Goal: Information Seeking & Learning: Learn about a topic

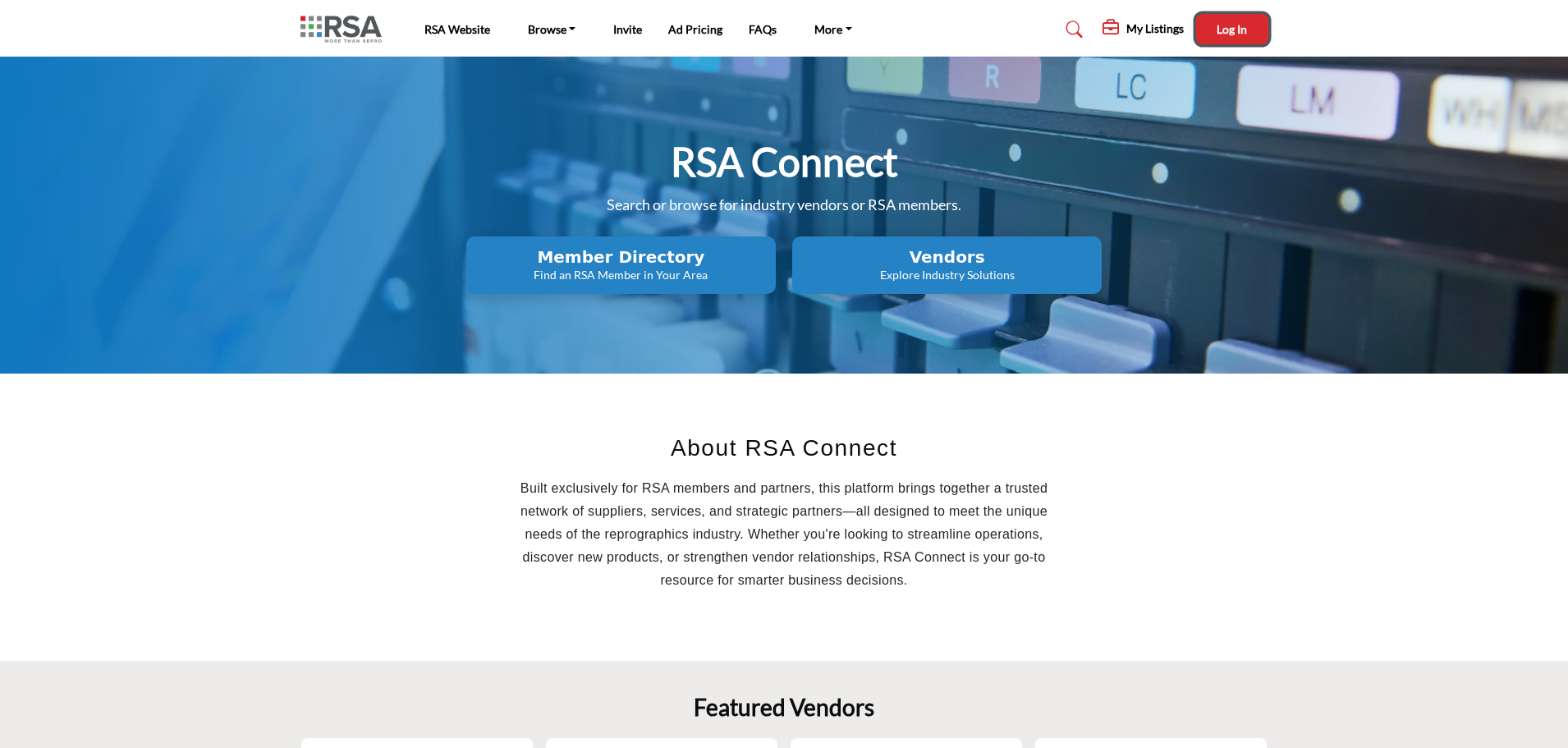
click at [1226, 27] on span "Log In" at bounding box center [1231, 29] width 30 height 14
click at [620, 33] on link "Invite" at bounding box center [628, 31] width 29 height 14
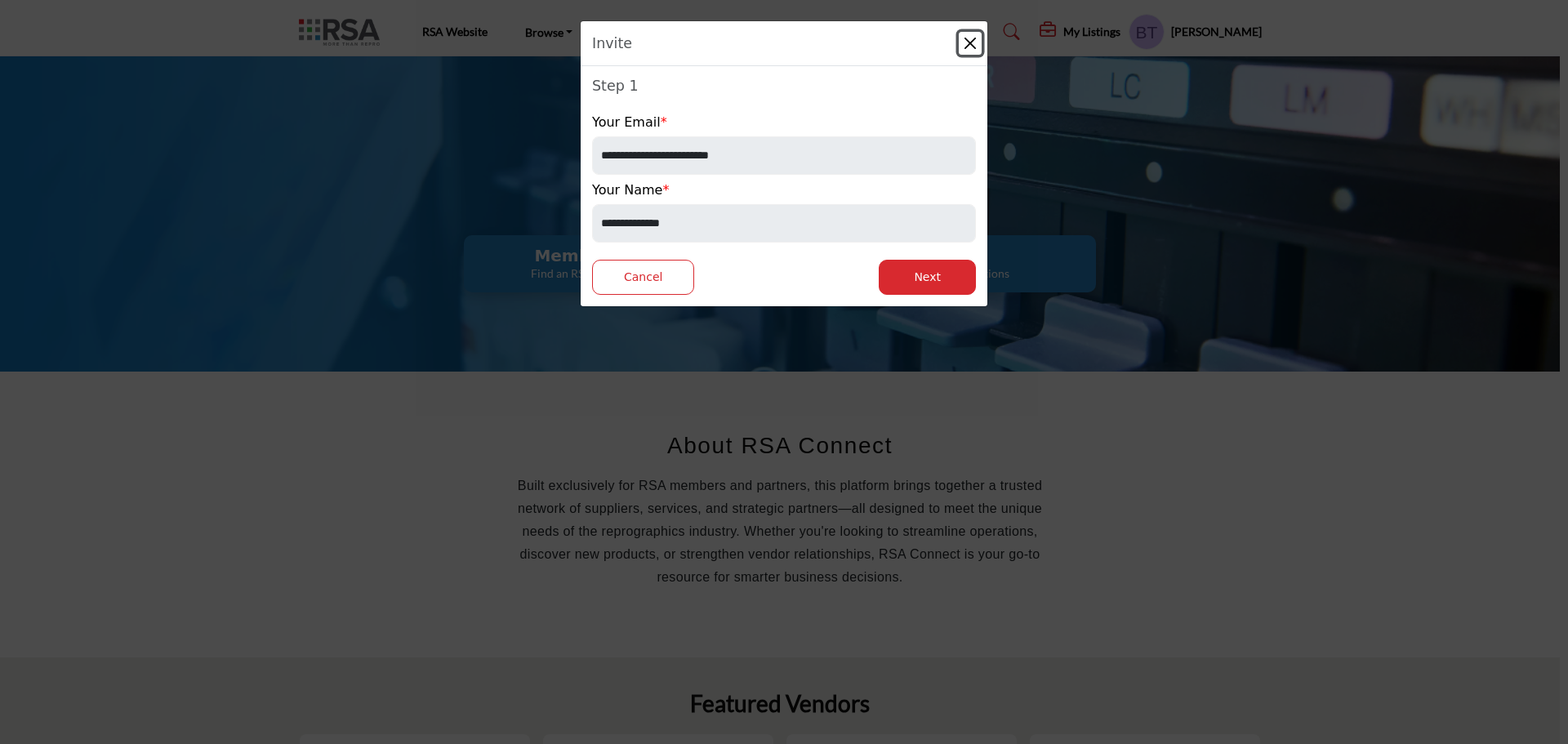
click at [976, 41] on button "Close" at bounding box center [971, 43] width 23 height 23
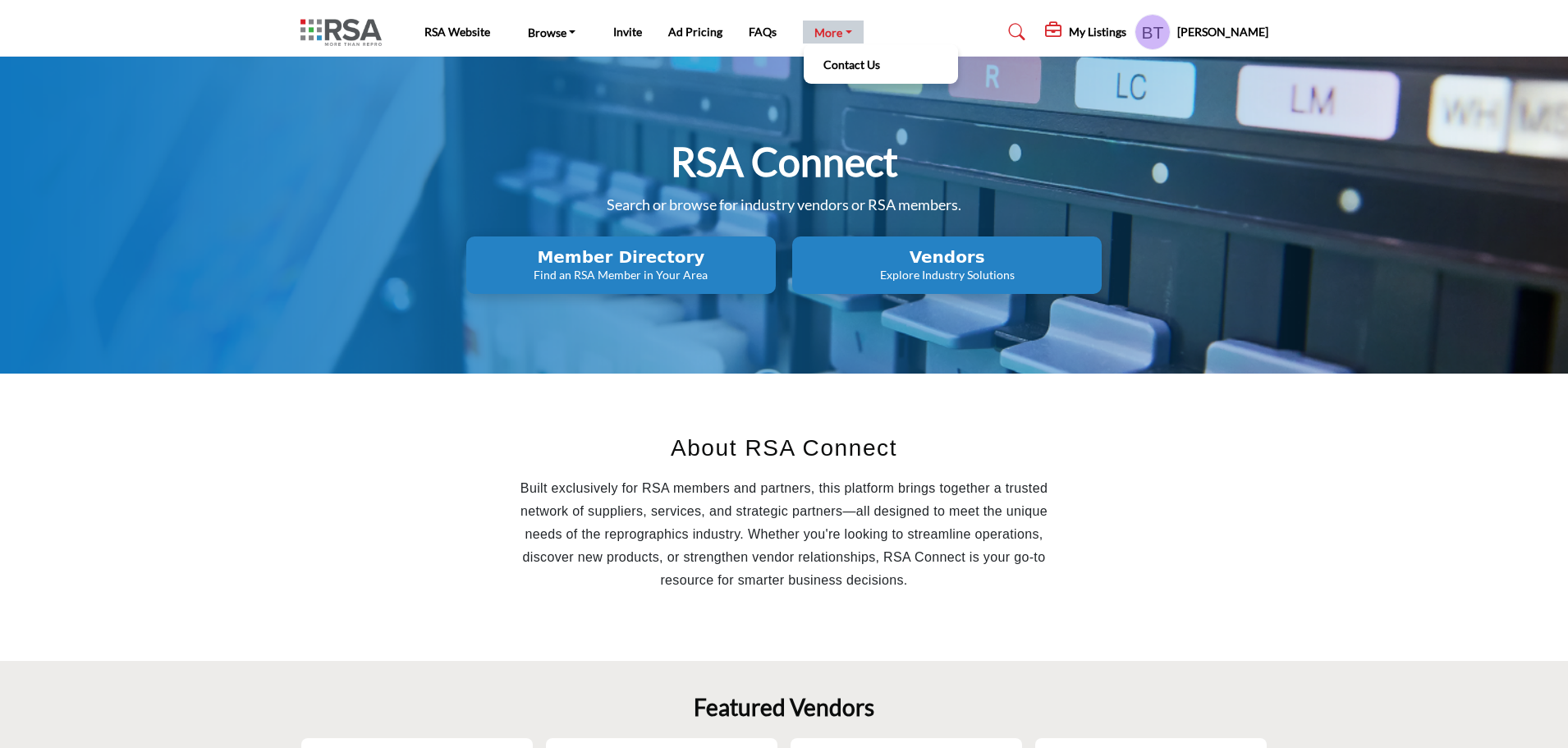
click at [825, 37] on link "More" at bounding box center [833, 32] width 61 height 23
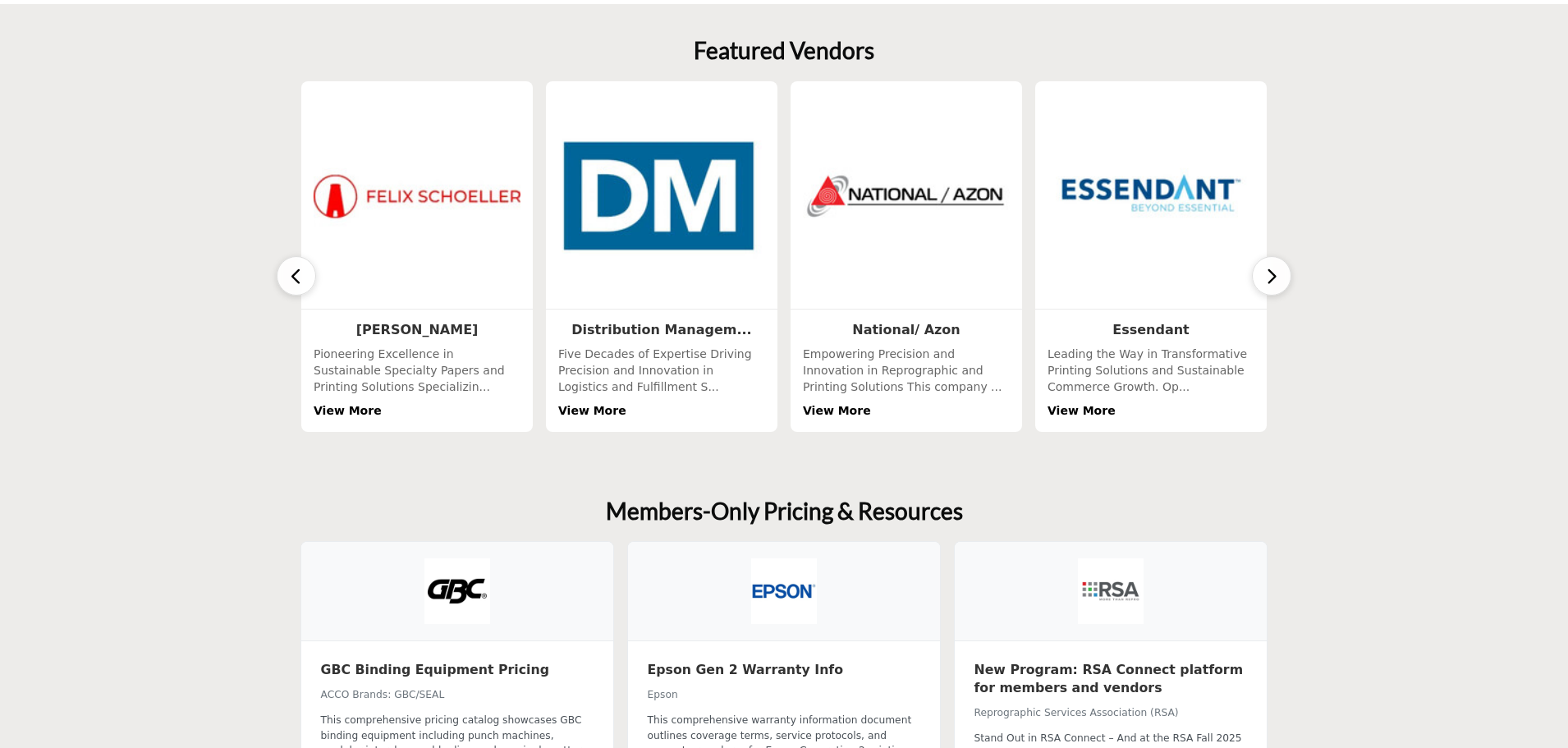
scroll to position [739, 0]
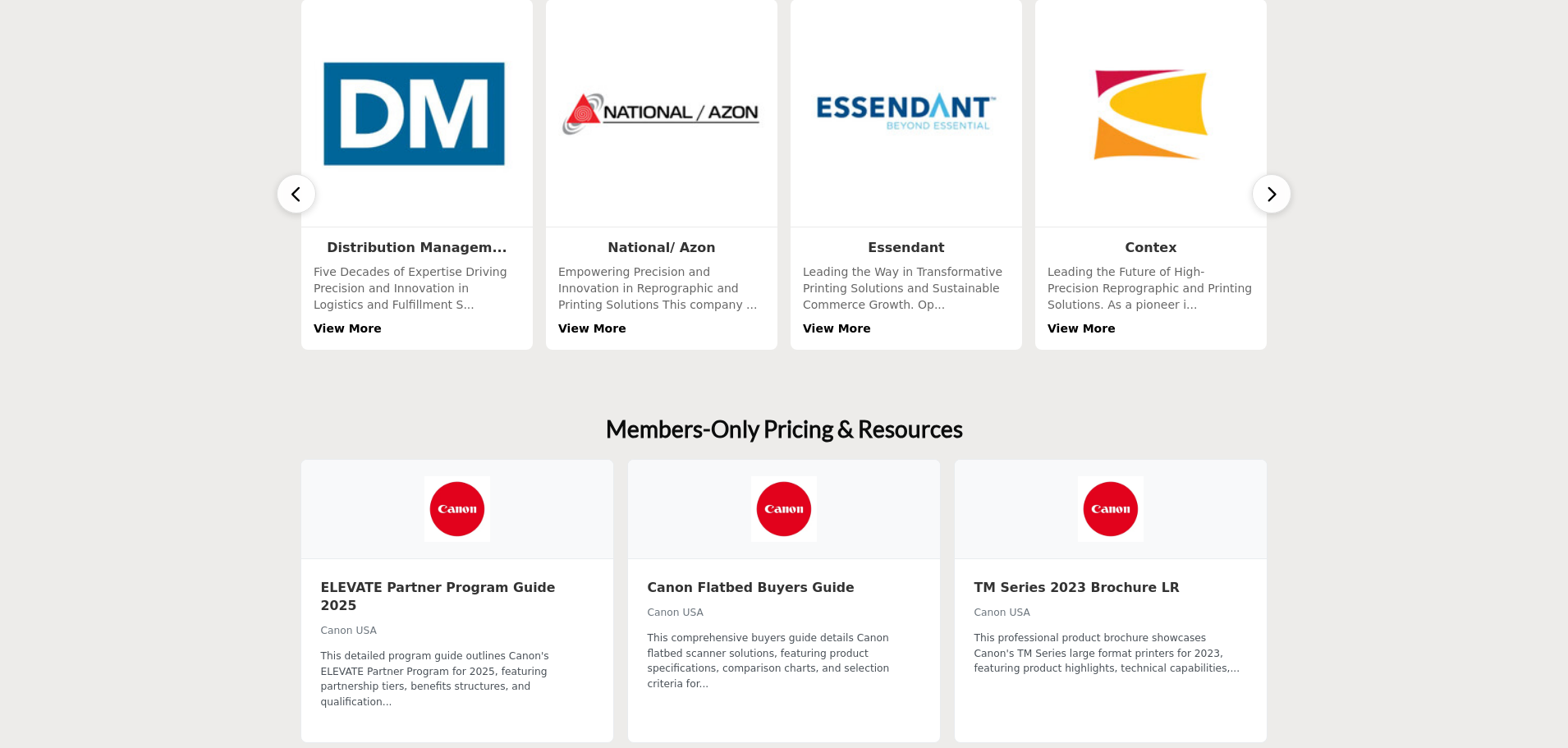
click at [1275, 199] on icon "button" at bounding box center [1272, 194] width 14 height 20
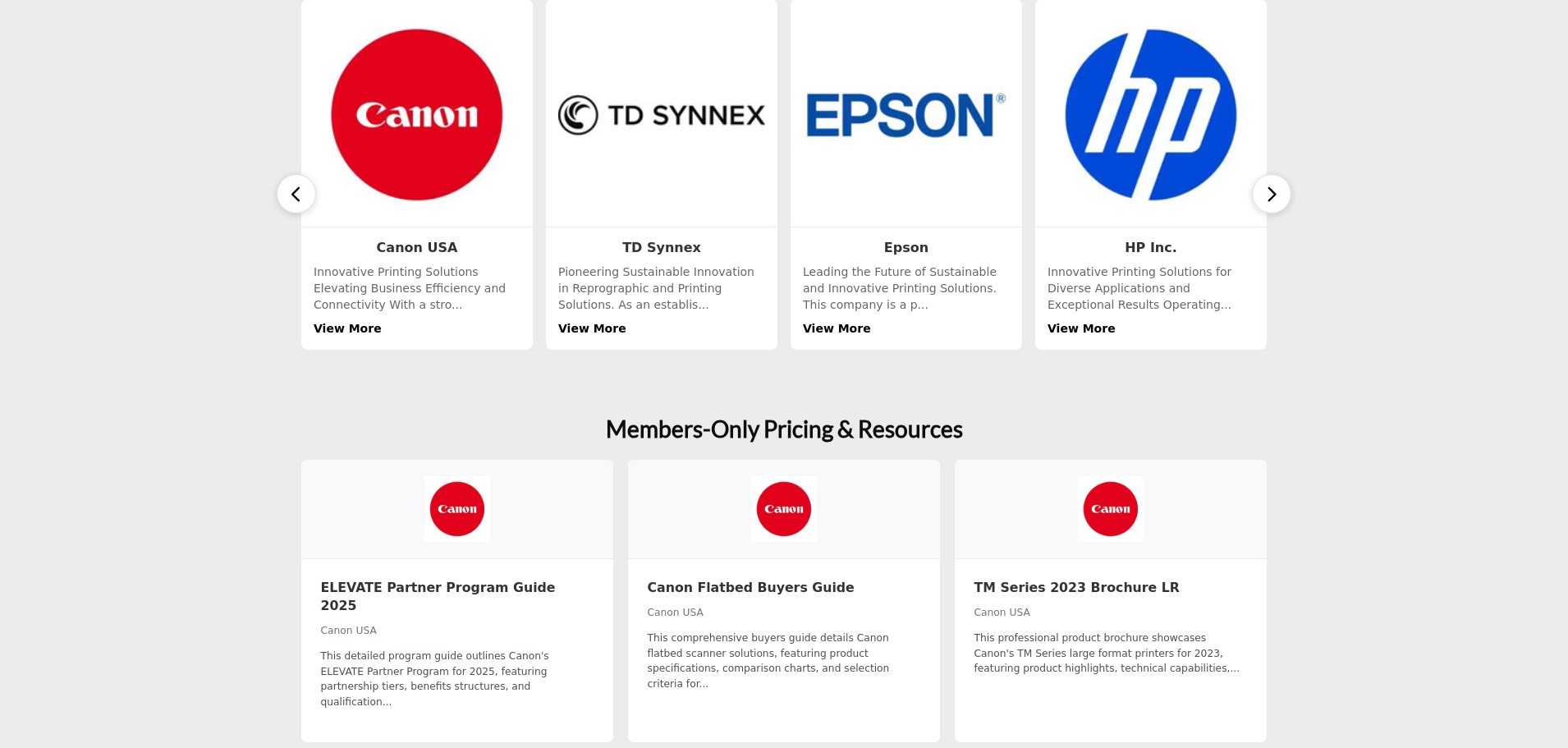
click at [1275, 199] on icon "button" at bounding box center [1272, 194] width 14 height 20
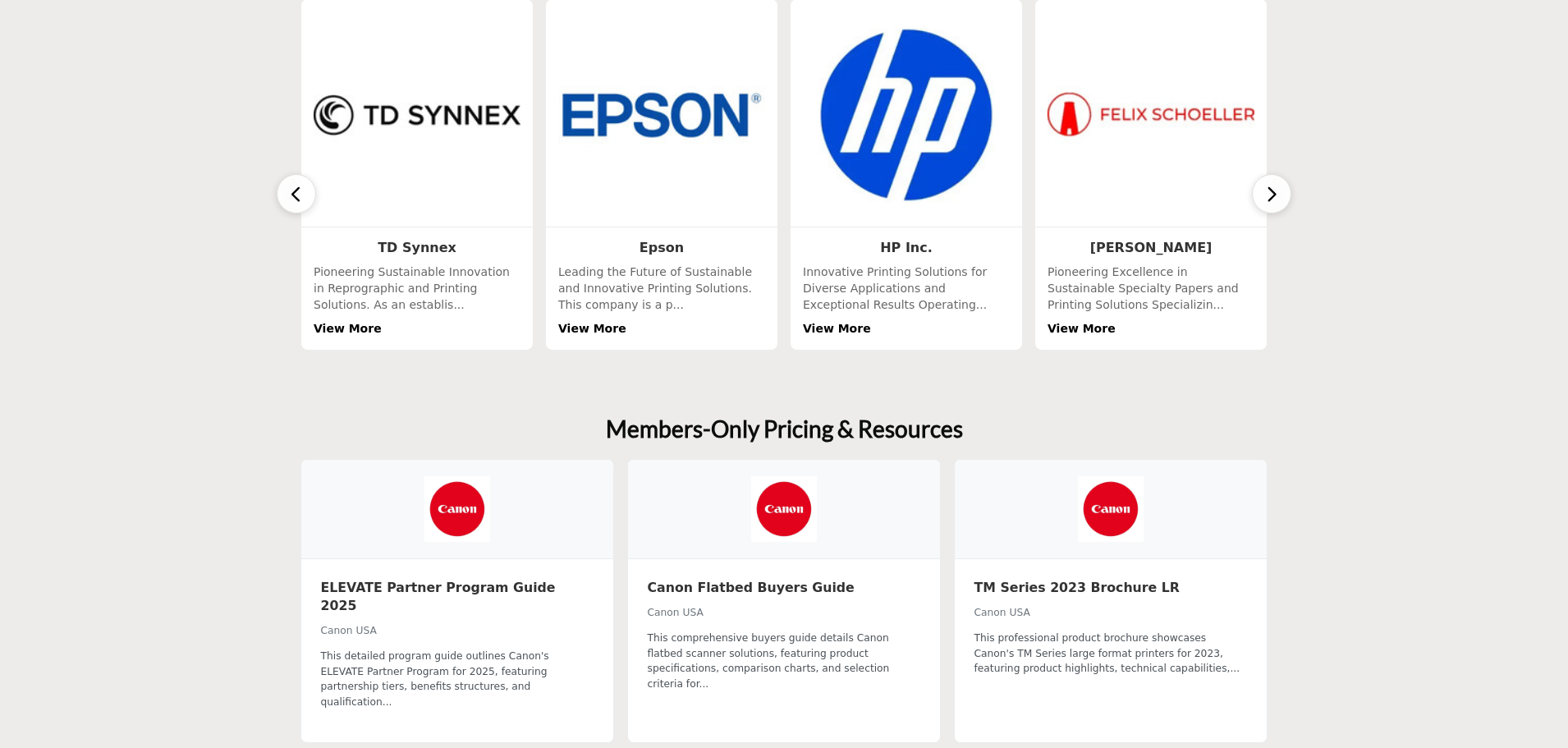
click at [1275, 199] on icon "button" at bounding box center [1272, 194] width 14 height 20
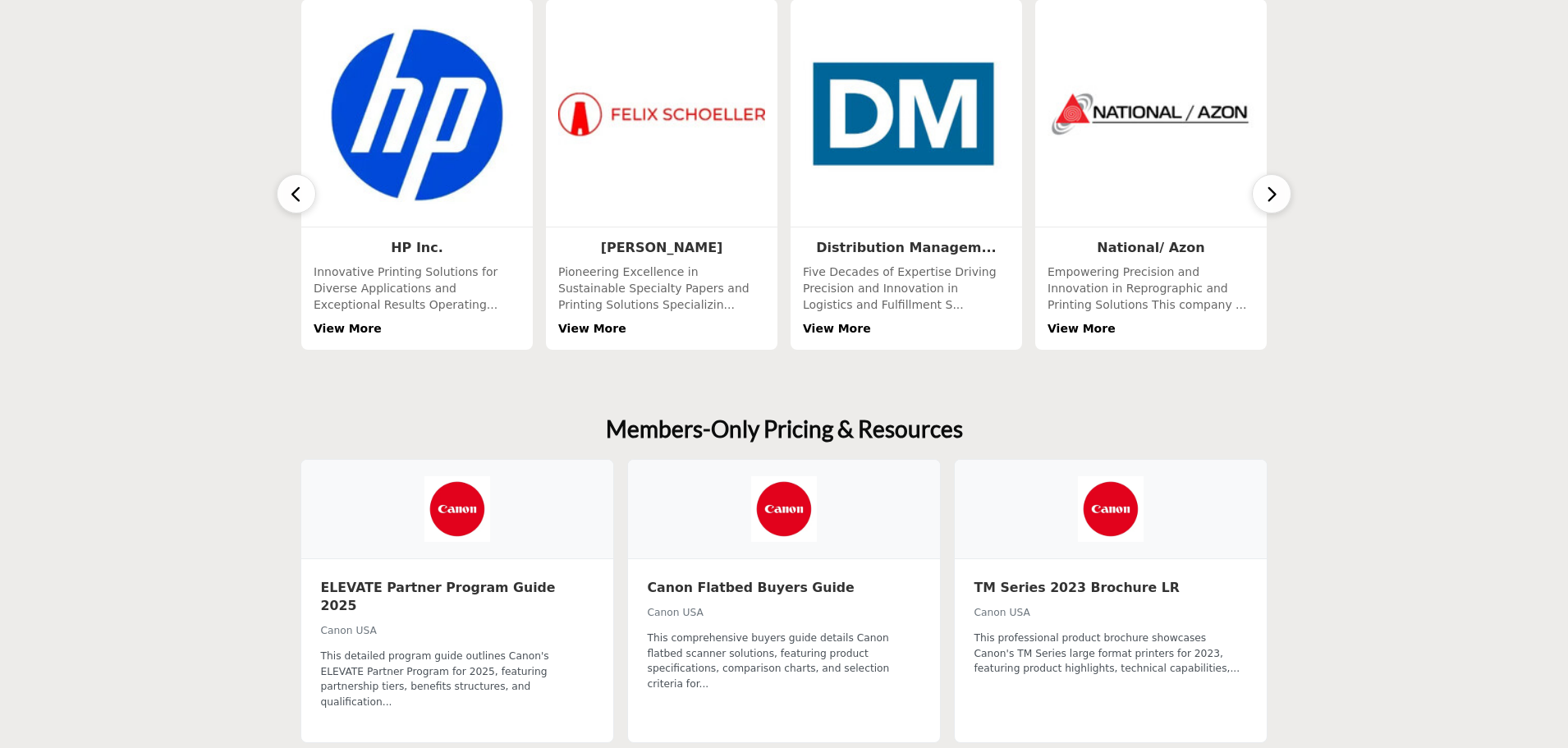
click at [1275, 199] on icon "button" at bounding box center [1272, 194] width 14 height 20
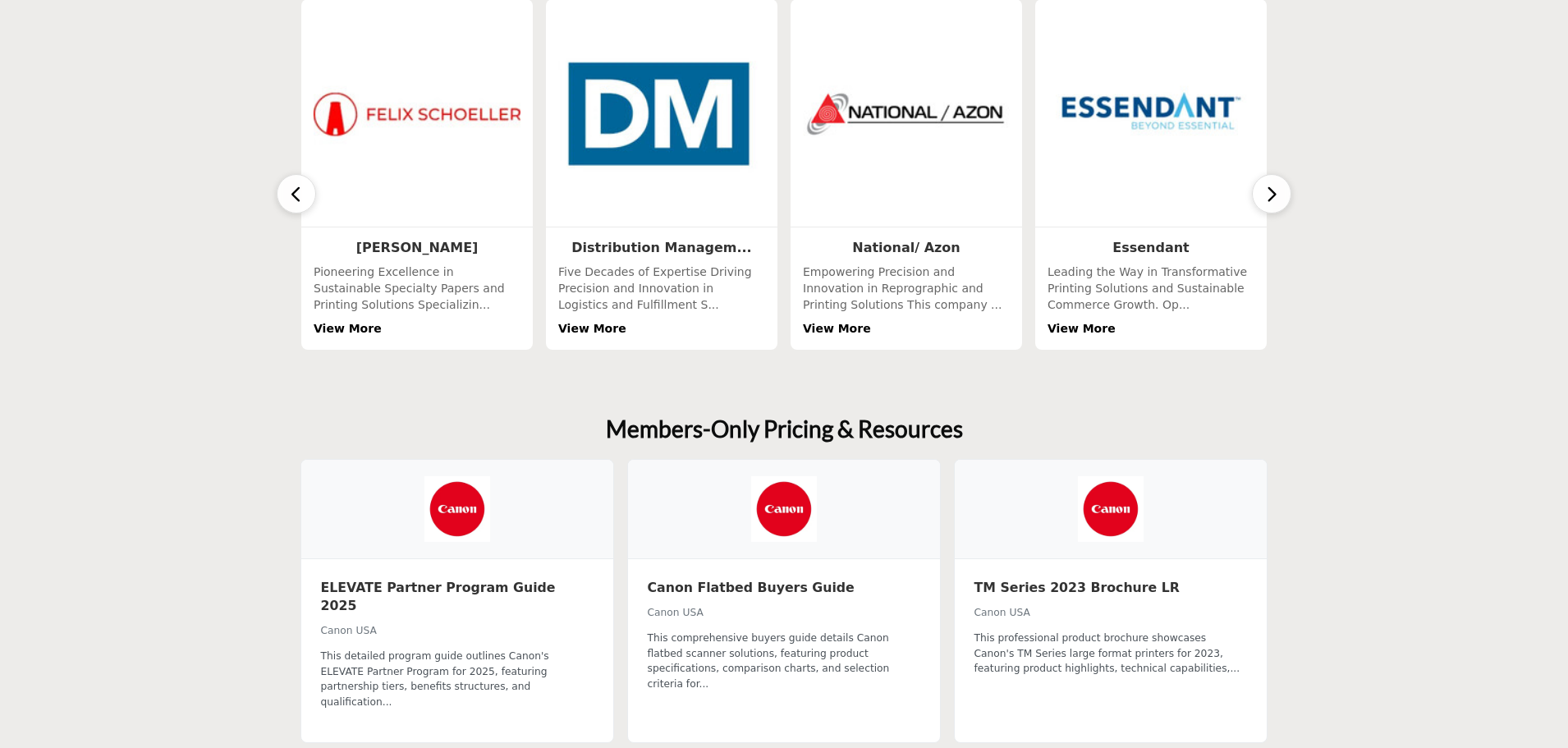
click at [1275, 199] on icon "button" at bounding box center [1272, 194] width 14 height 20
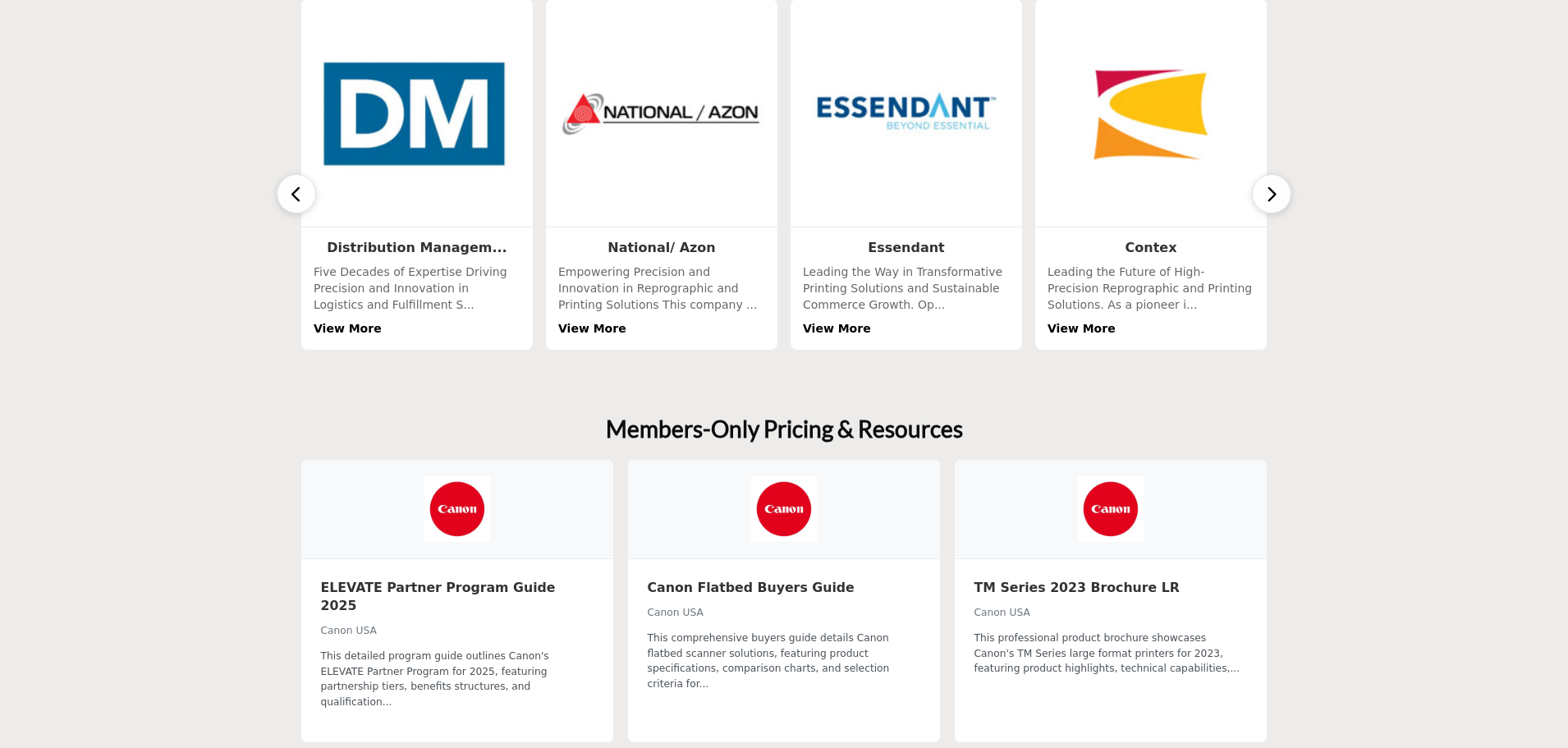
click at [1275, 199] on icon "button" at bounding box center [1272, 194] width 14 height 20
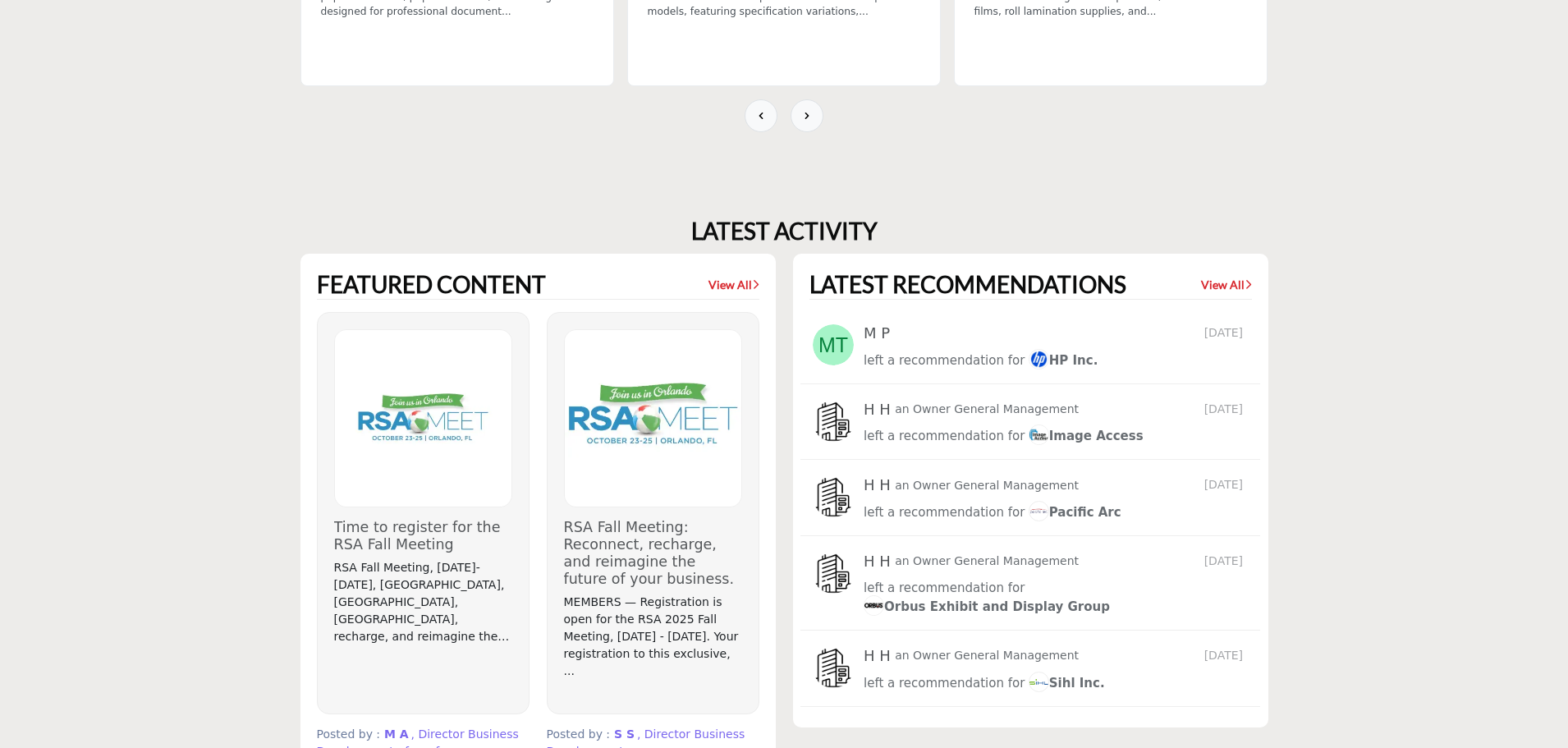
scroll to position [1479, 0]
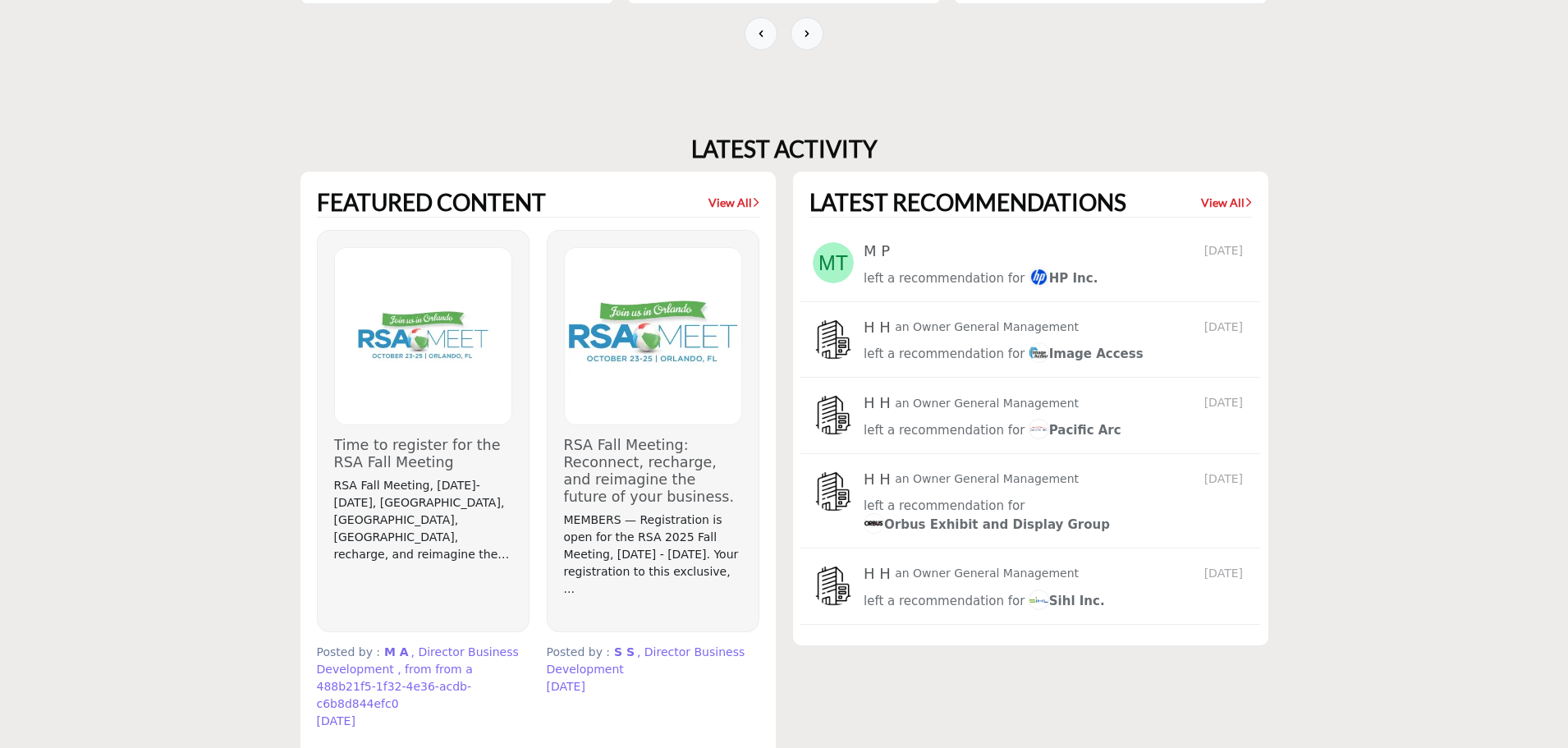
click at [448, 319] on img at bounding box center [423, 336] width 177 height 177
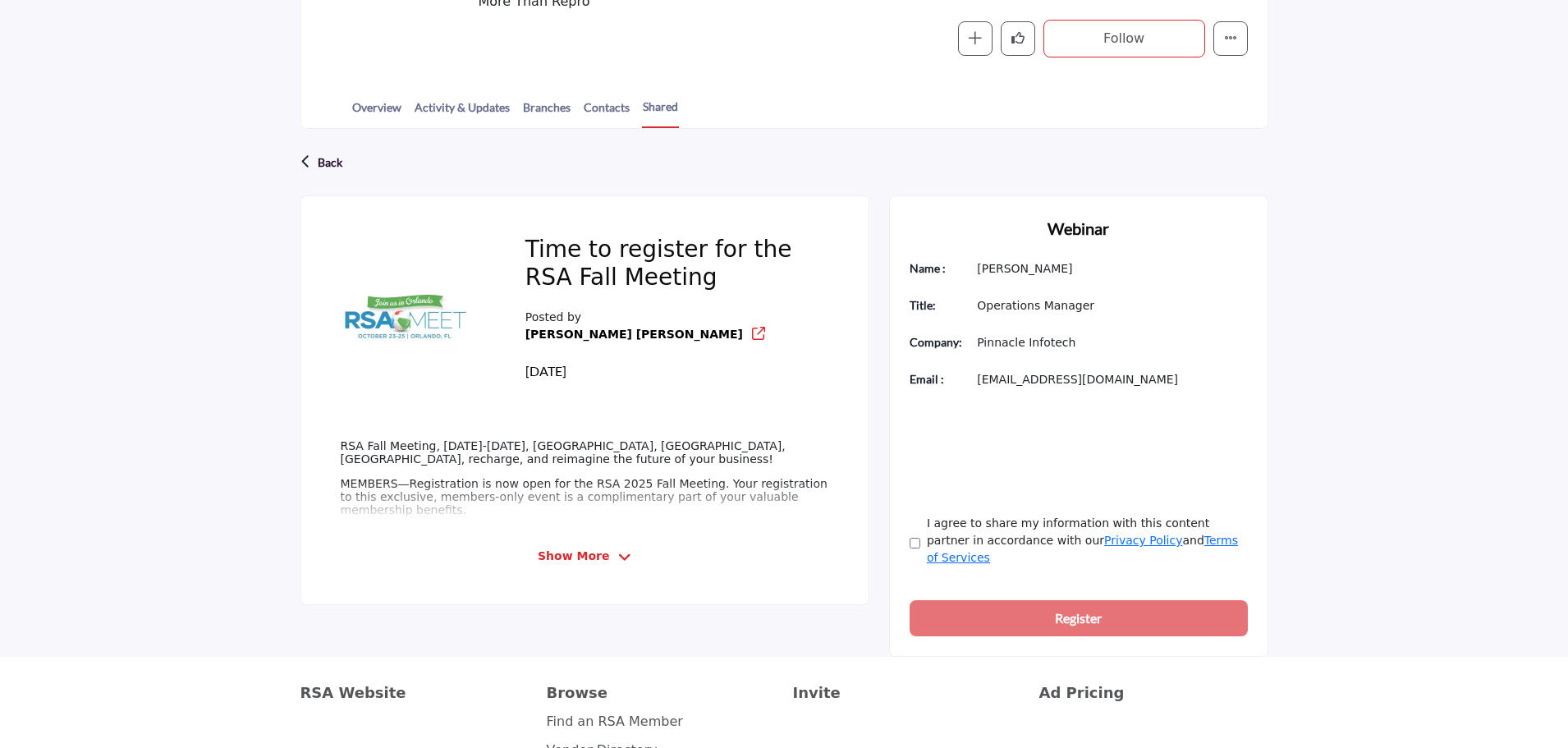
scroll to position [165, 0]
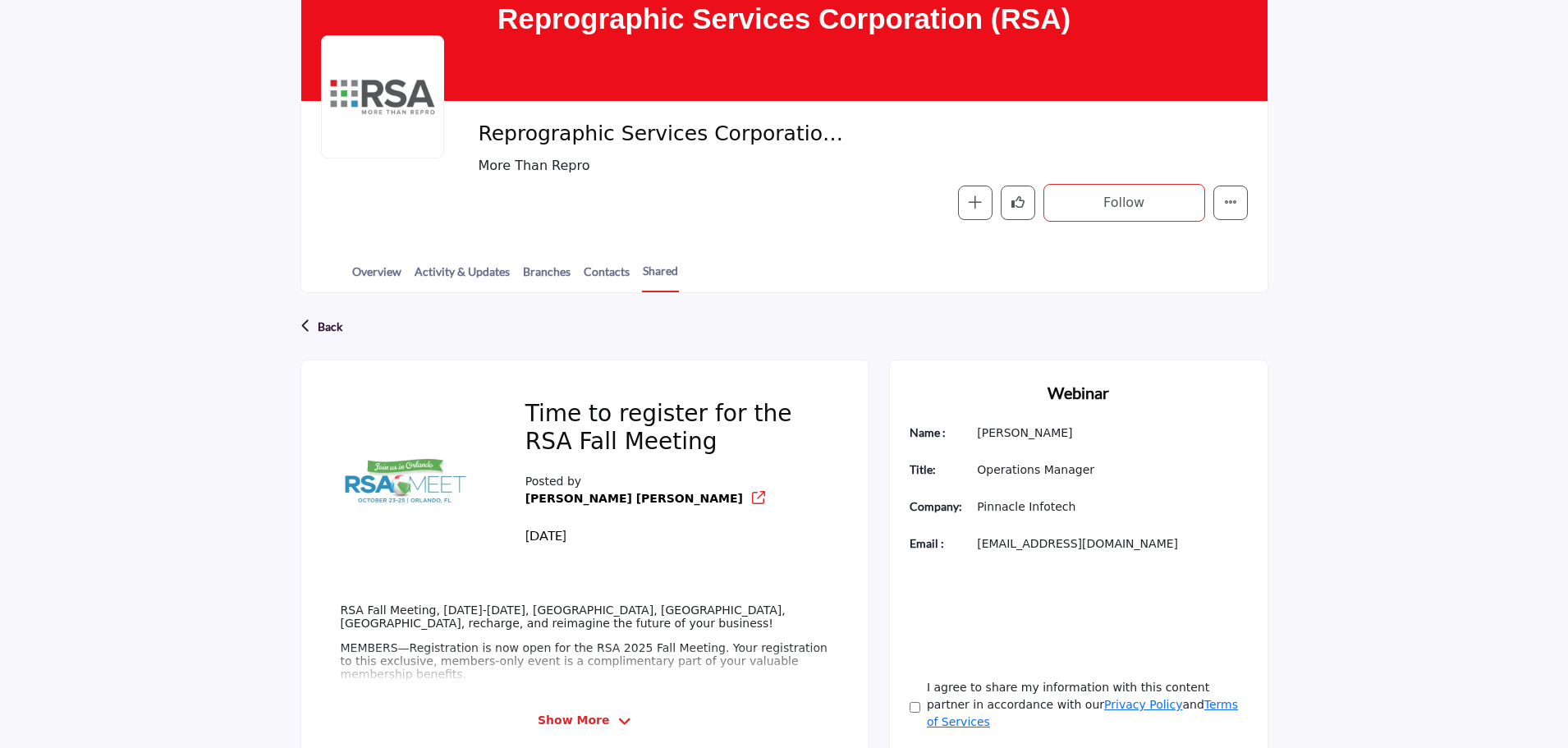
click at [1152, 205] on button "Follow" at bounding box center [1124, 202] width 162 height 38
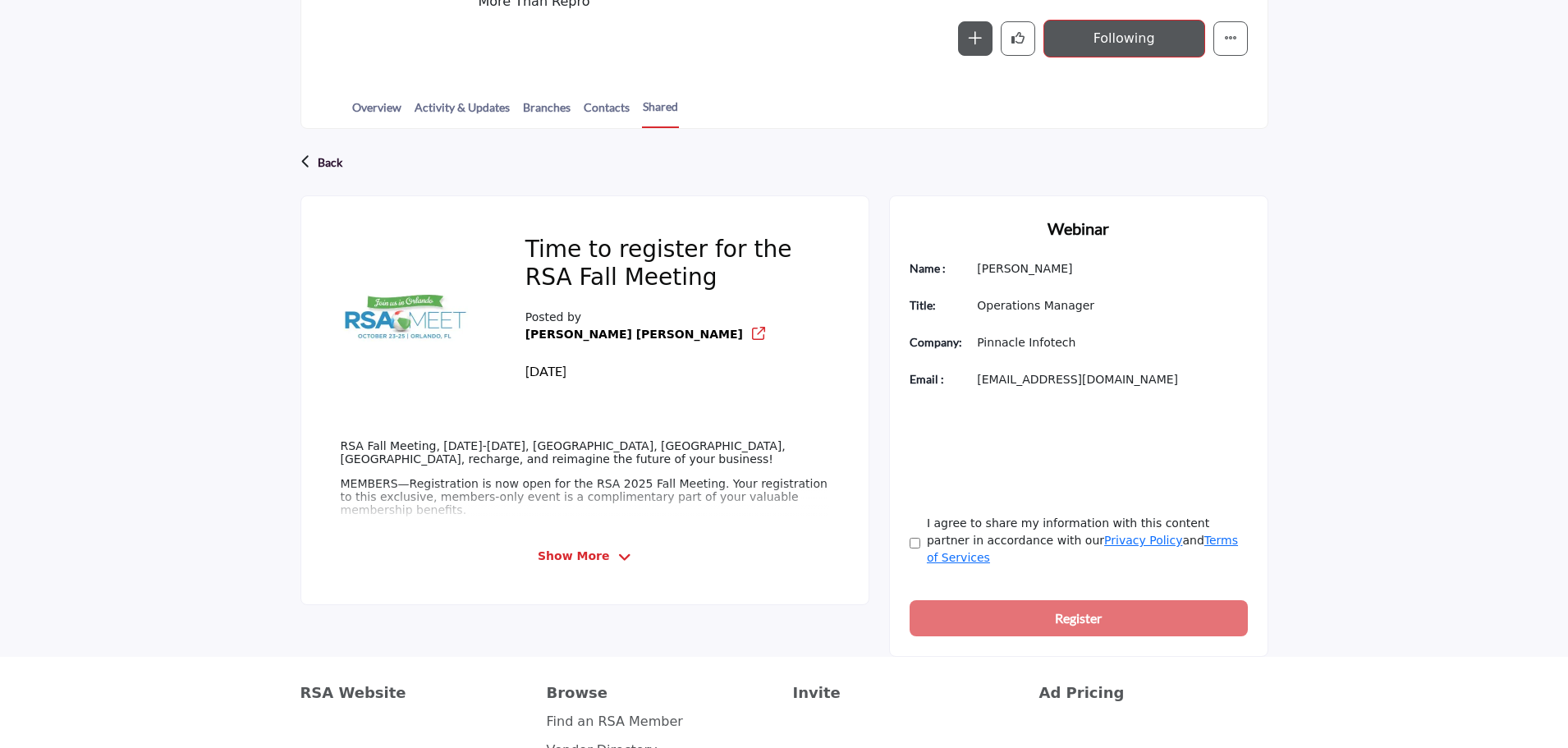
click at [606, 561] on span "Show More" at bounding box center [584, 556] width 94 height 17
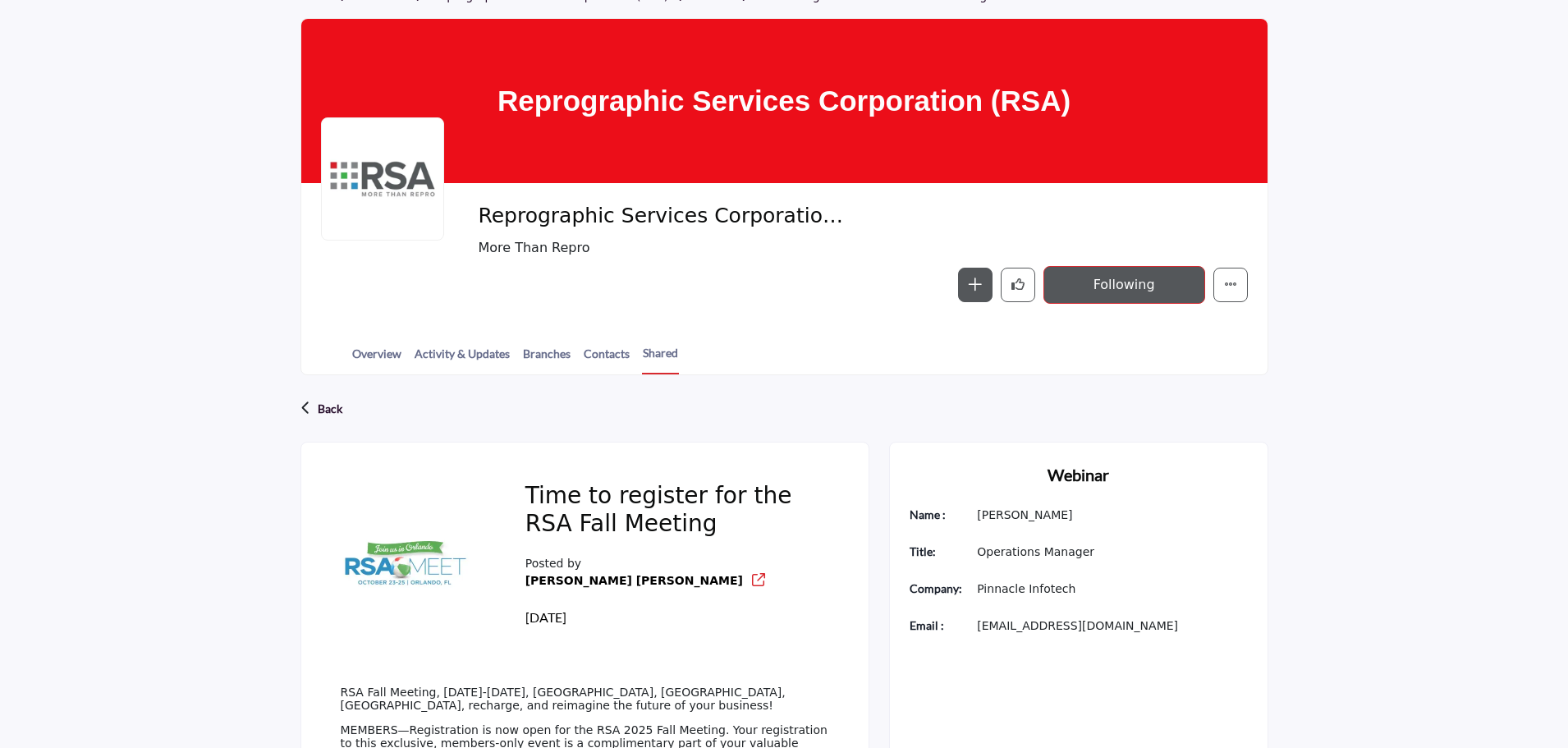
scroll to position [0, 0]
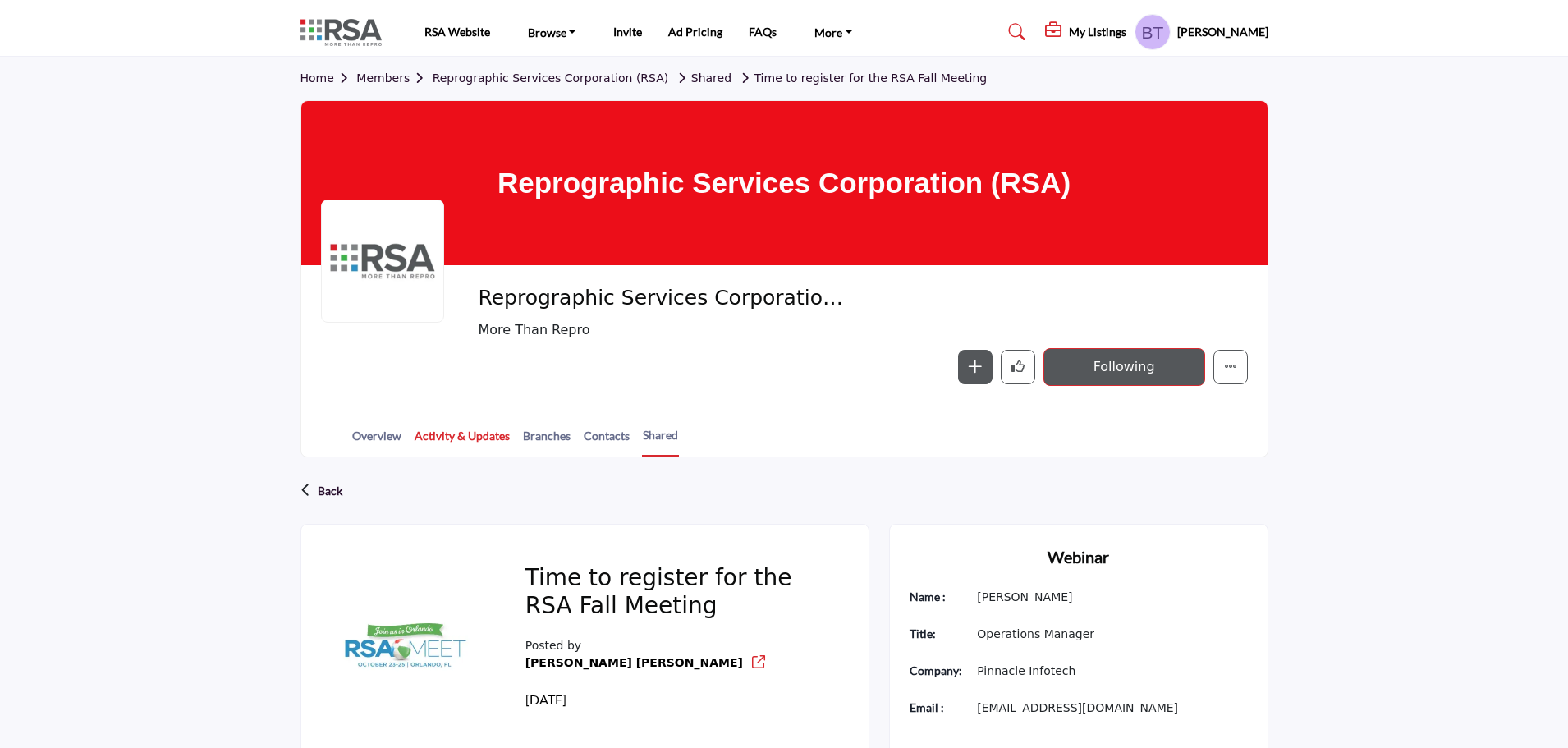
click at [478, 439] on link "Activity & Updates" at bounding box center [462, 441] width 97 height 29
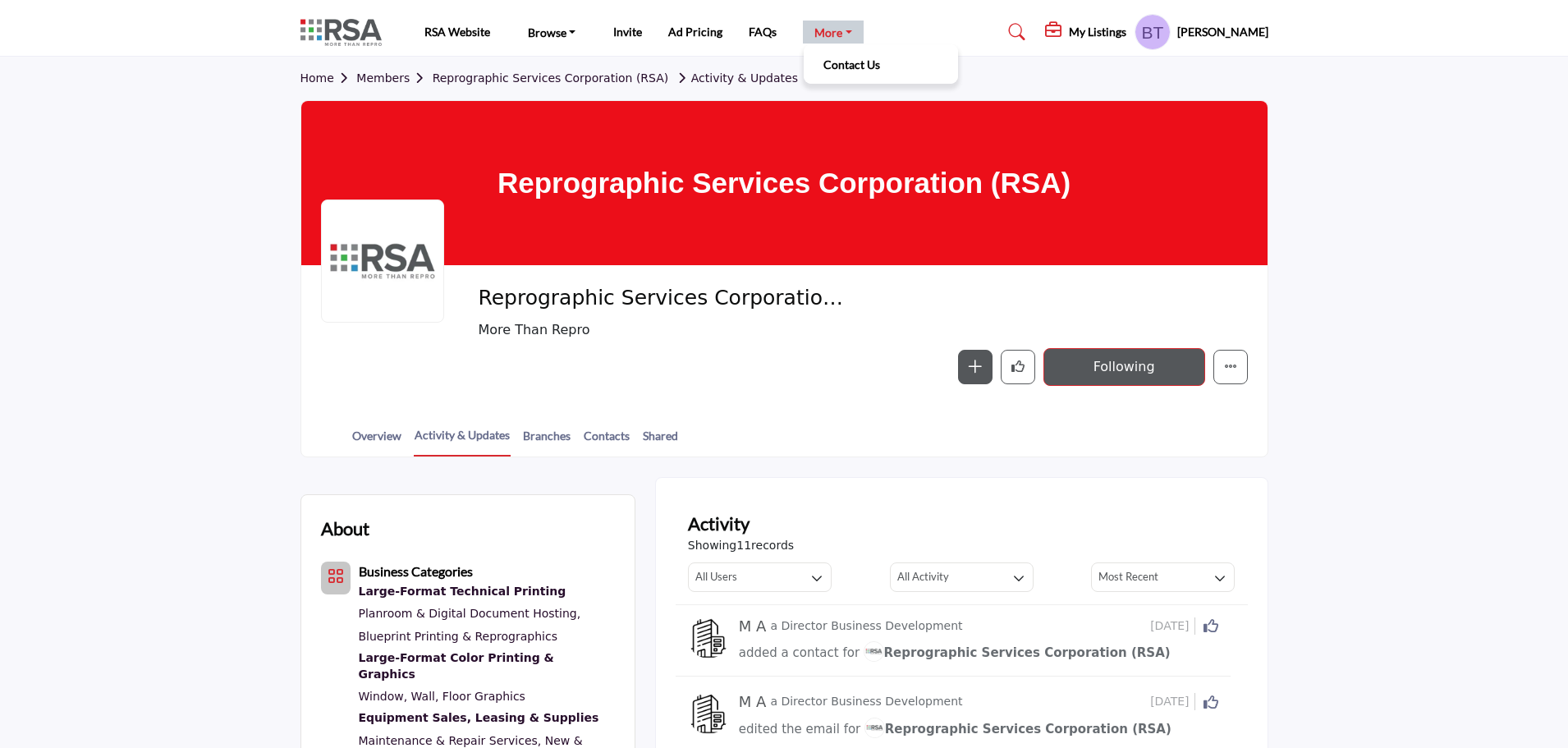
click at [845, 31] on link "More" at bounding box center [833, 32] width 61 height 23
click at [1108, 32] on h5 "My Listings" at bounding box center [1097, 31] width 57 height 15
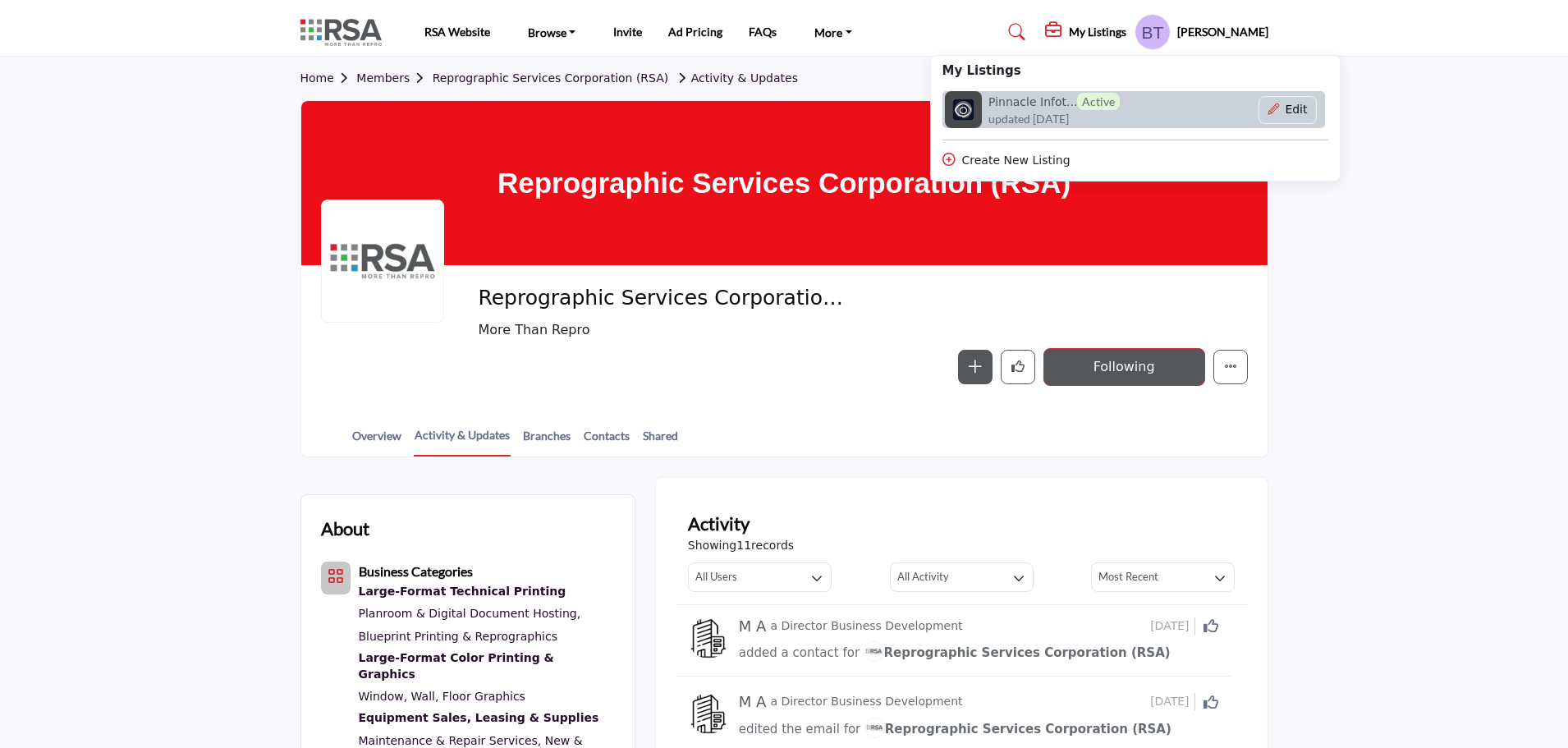
click at [1029, 111] on span "updated [DATE]" at bounding box center [1028, 119] width 80 height 17
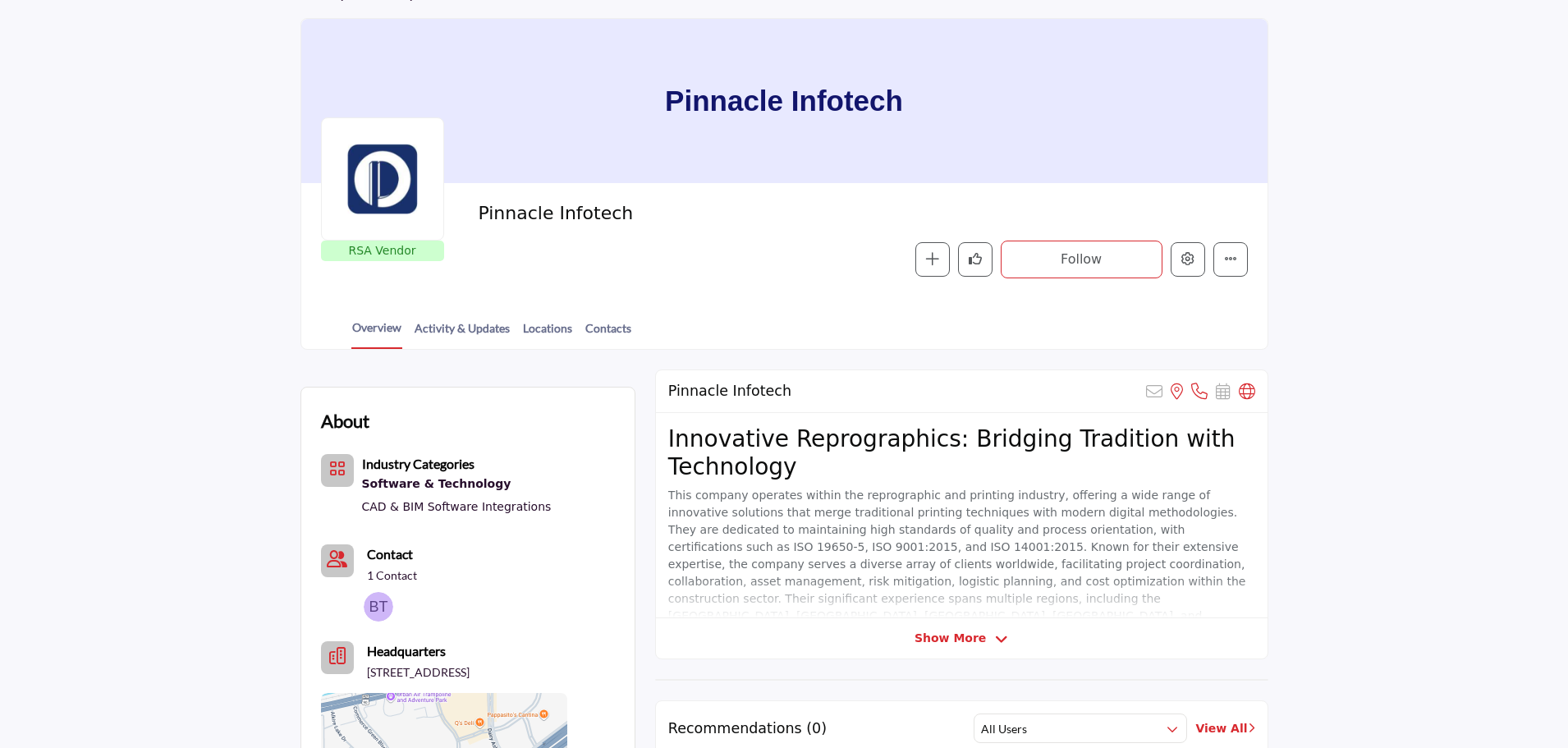
scroll to position [165, 0]
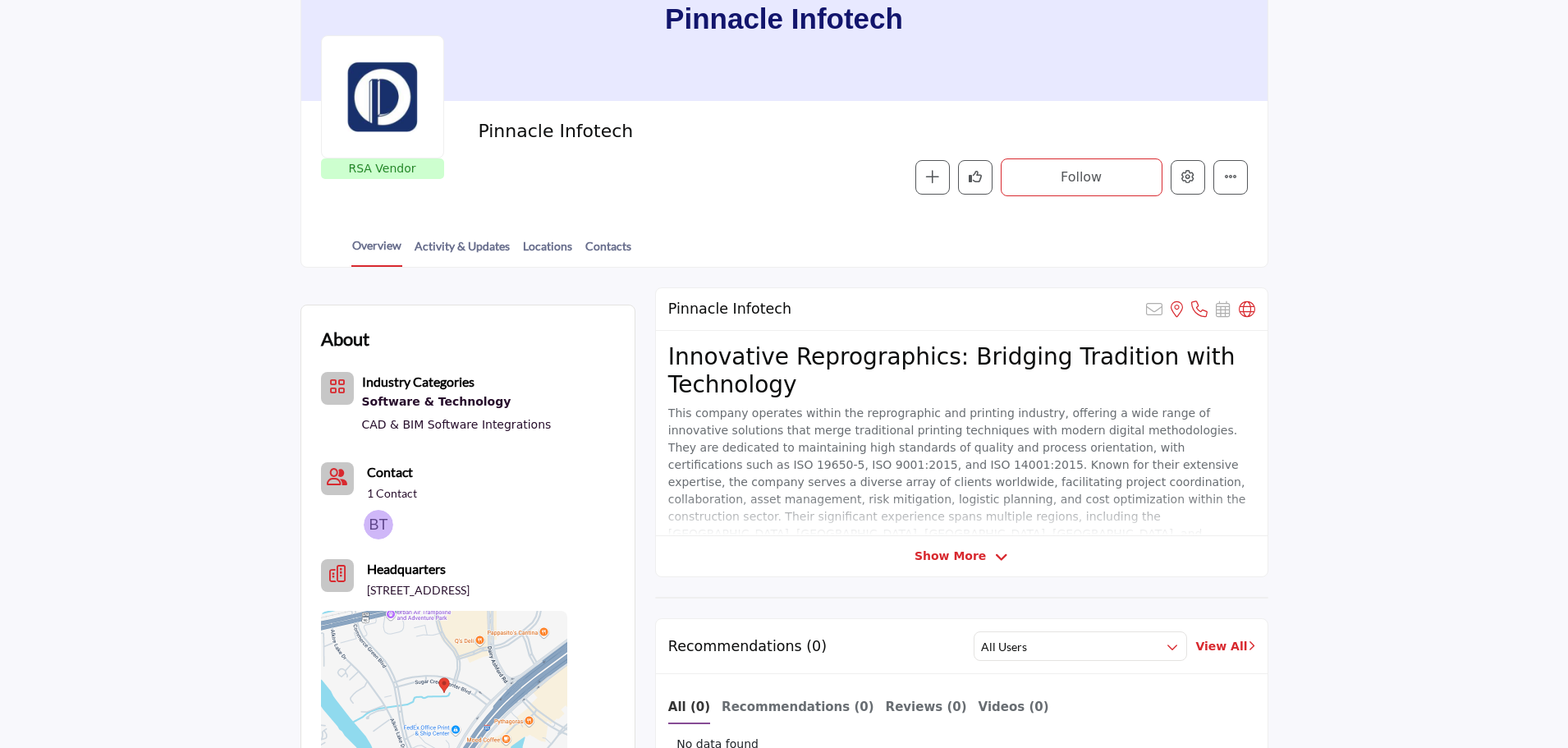
click at [961, 558] on span "Show More" at bounding box center [951, 556] width 72 height 17
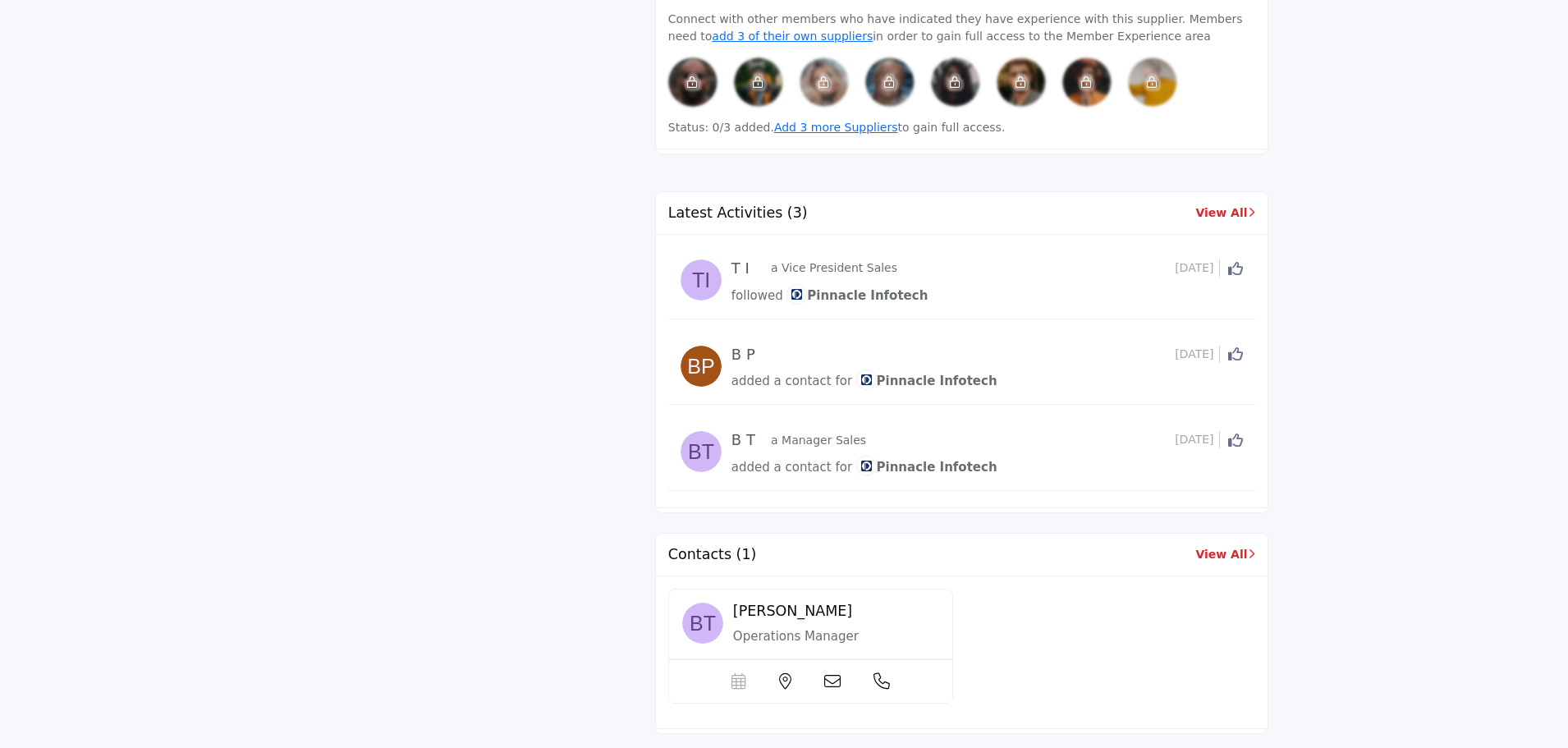
scroll to position [1150, 0]
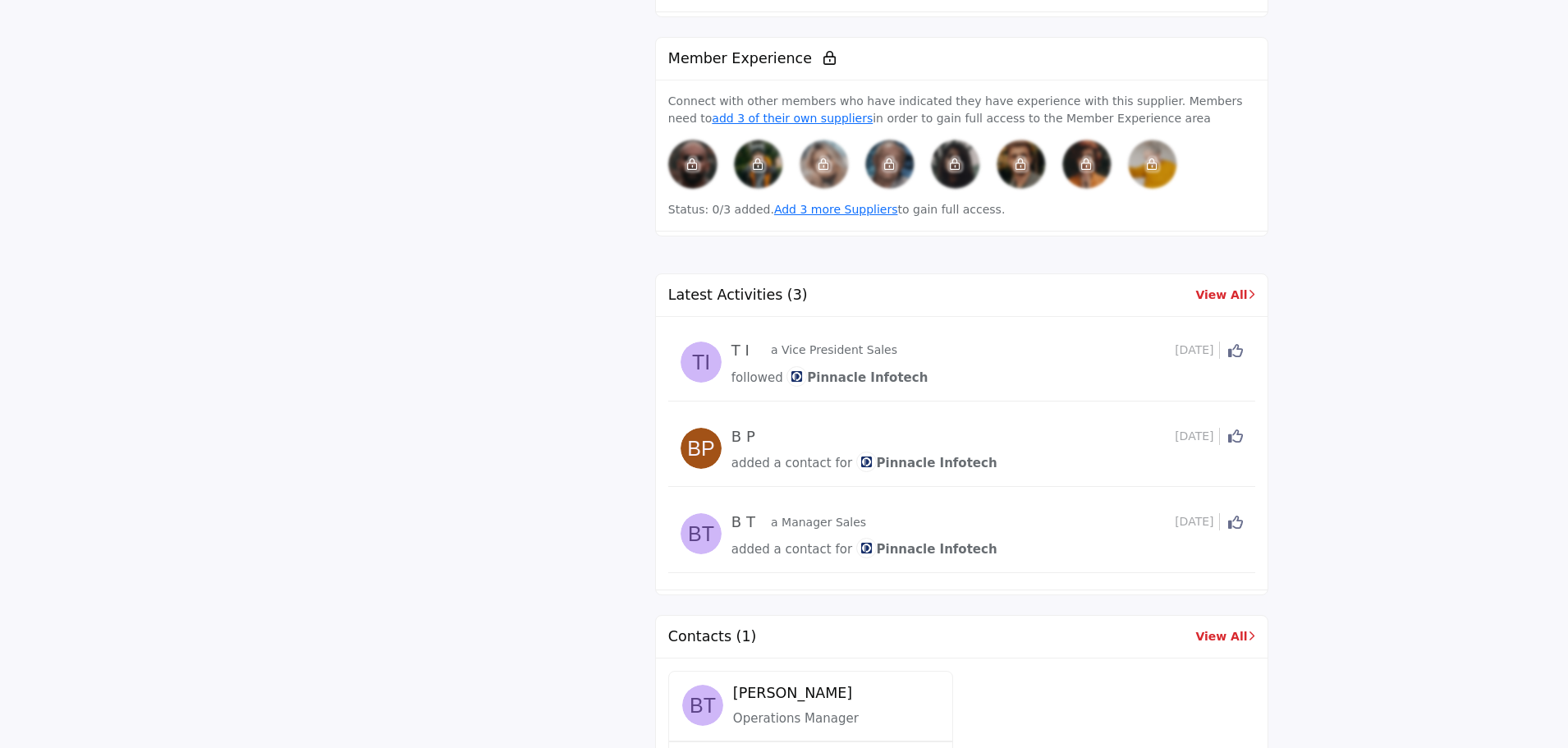
click at [1198, 275] on div "Latest Activities (3) View All" at bounding box center [962, 296] width 611 height 43
click at [1215, 286] on link "View All" at bounding box center [1225, 295] width 59 height 17
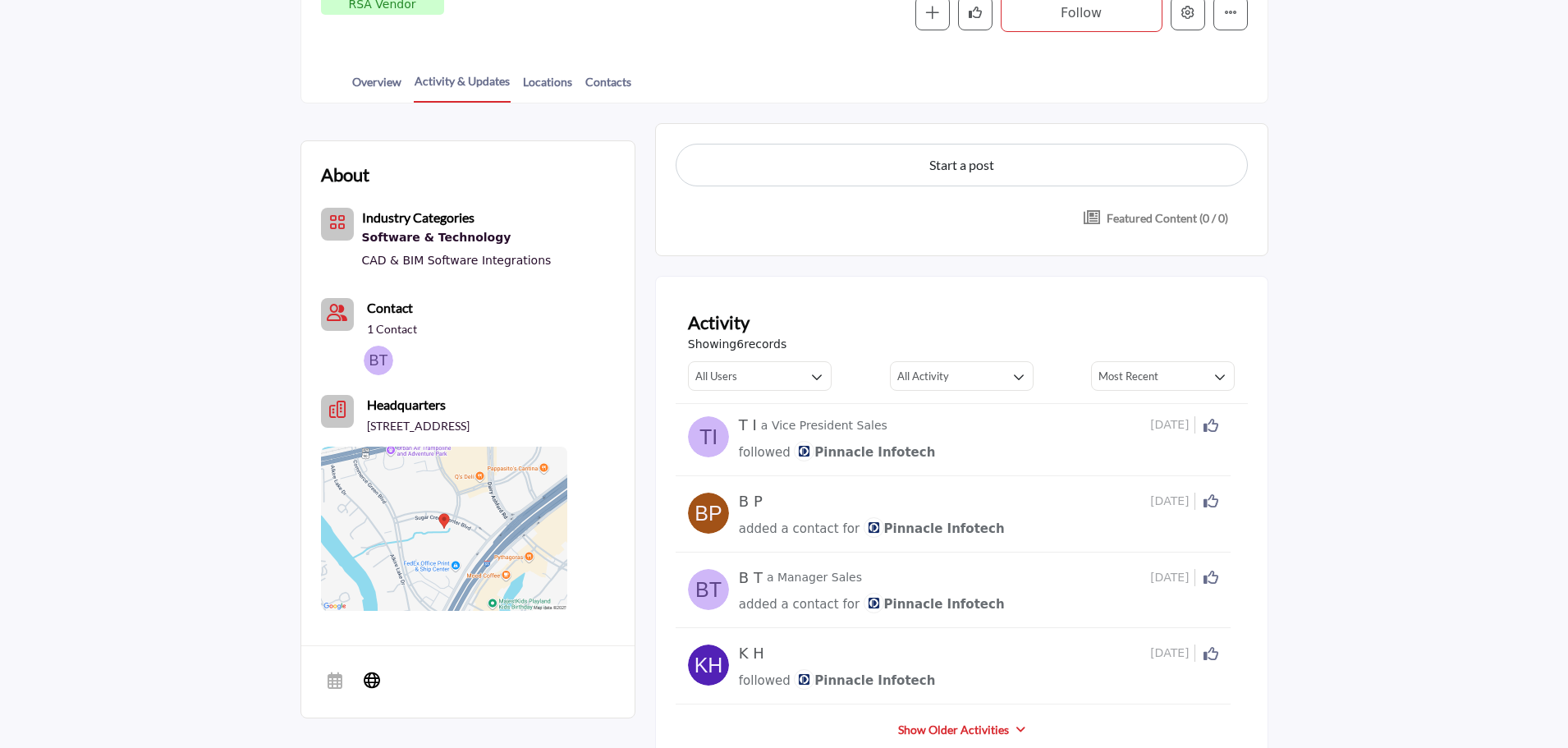
scroll to position [410, 0]
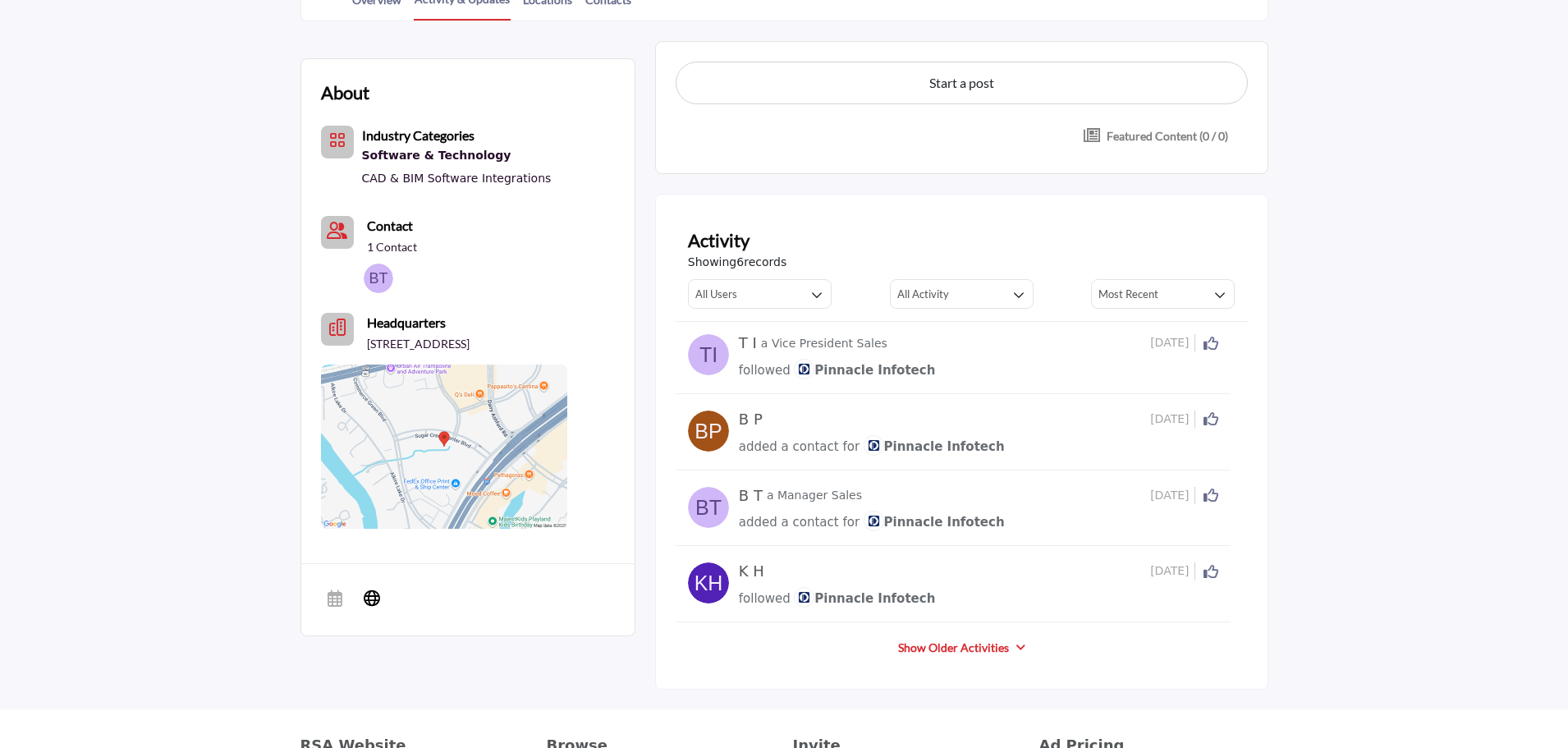
click at [707, 430] on img at bounding box center [708, 431] width 41 height 41
click at [747, 423] on h5 "B P" at bounding box center [751, 419] width 24 height 18
click at [708, 350] on img at bounding box center [708, 354] width 41 height 41
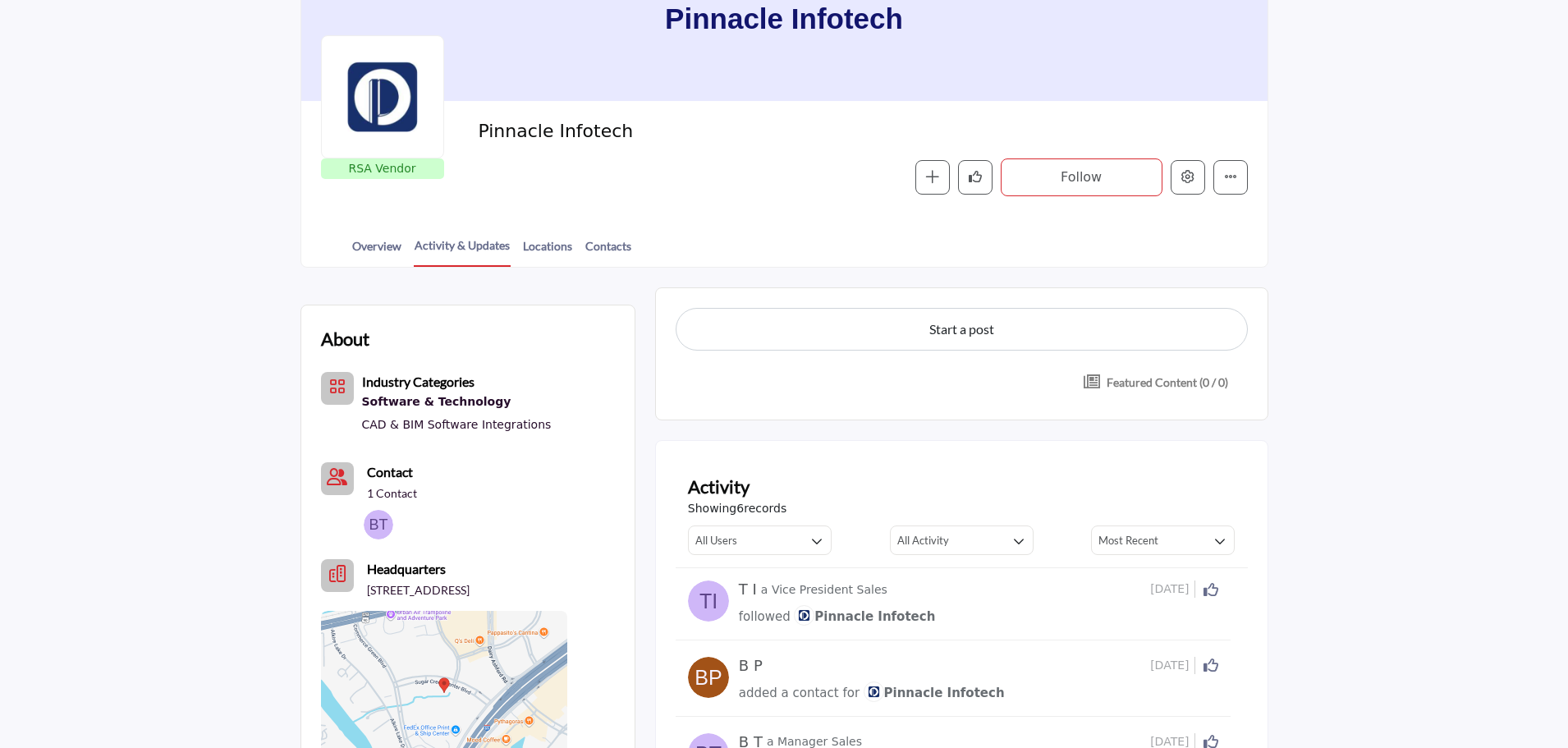
scroll to position [0, 0]
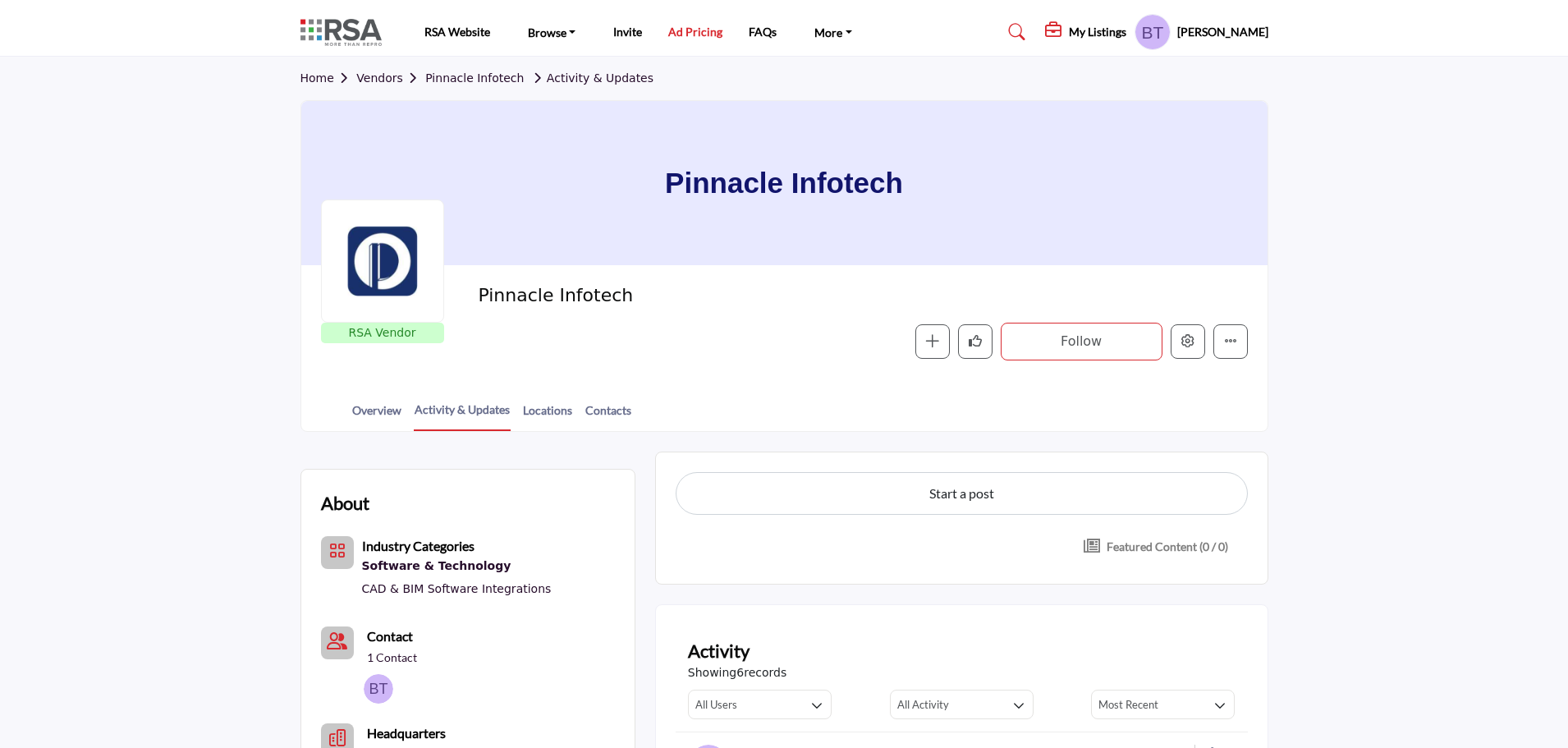
click at [709, 35] on link "Ad Pricing" at bounding box center [695, 31] width 54 height 14
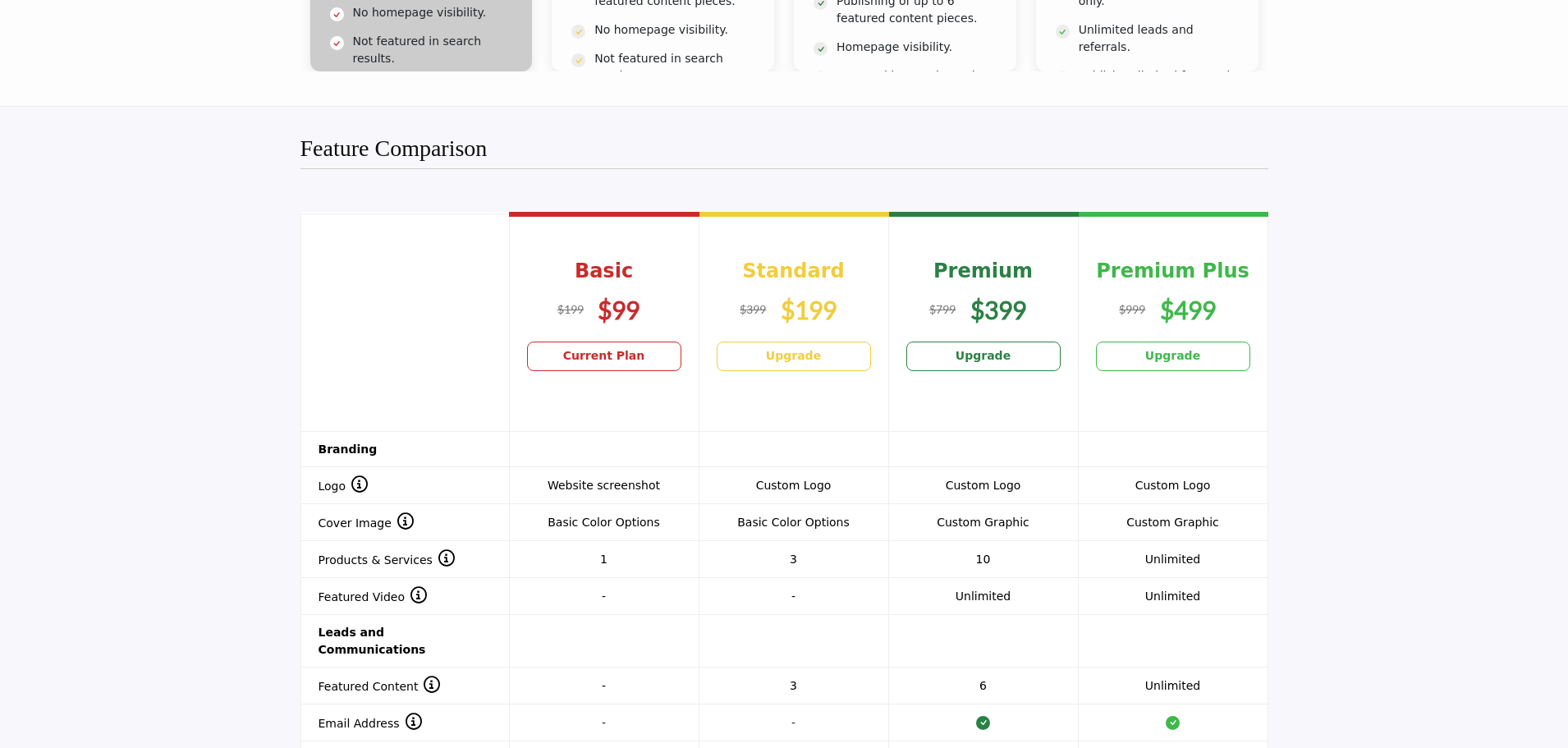
scroll to position [1232, 0]
